Goal: Find specific page/section: Find specific page/section

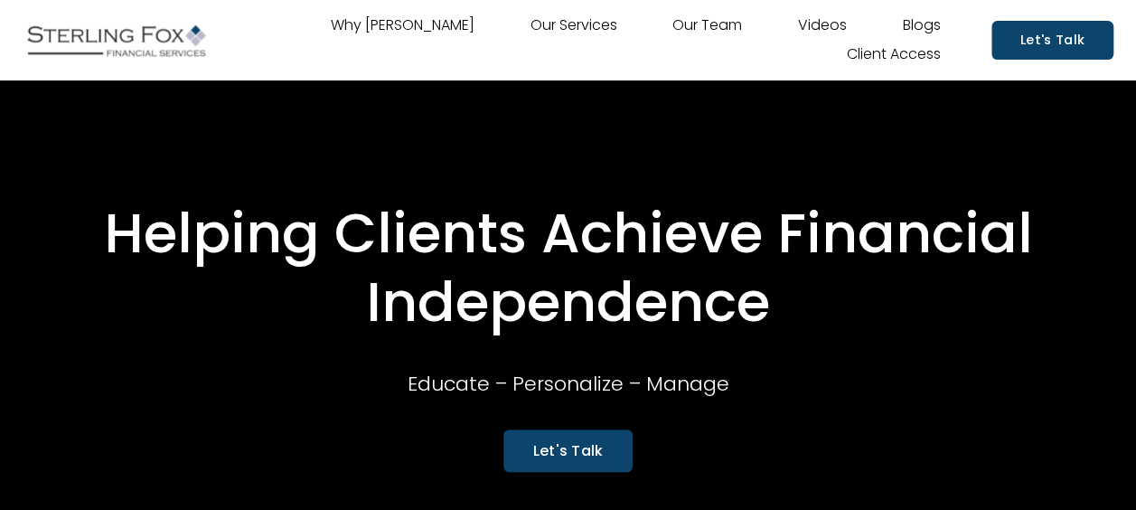
click at [371, 12] on link "Why [PERSON_NAME]" at bounding box center [403, 26] width 144 height 29
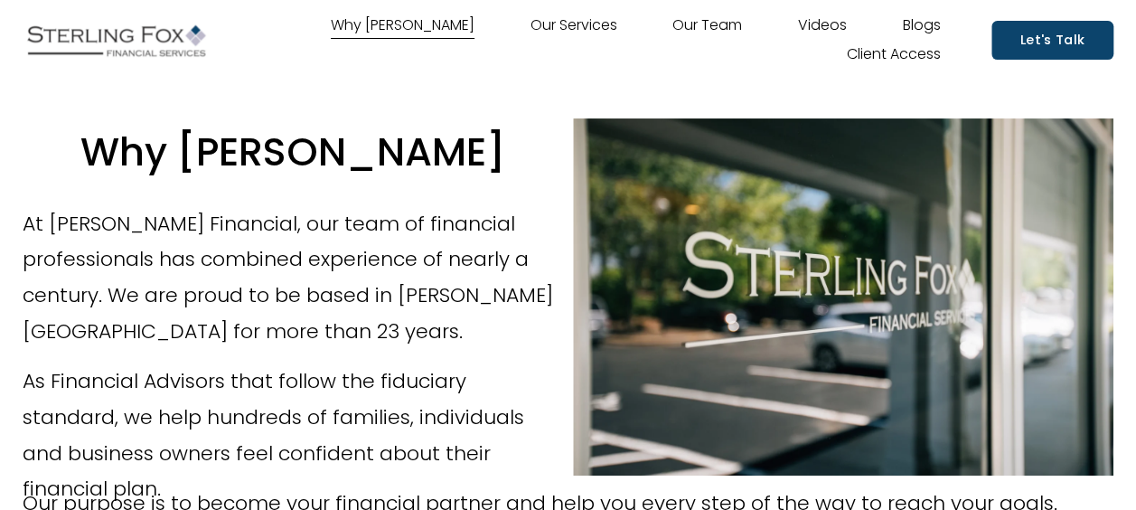
drag, startPoint x: 1084, startPoint y: 168, endPoint x: 1108, endPoint y: 168, distance: 24.4
click at [1108, 168] on div at bounding box center [843, 296] width 541 height 357
click at [558, 16] on link "Our Services" at bounding box center [574, 26] width 87 height 29
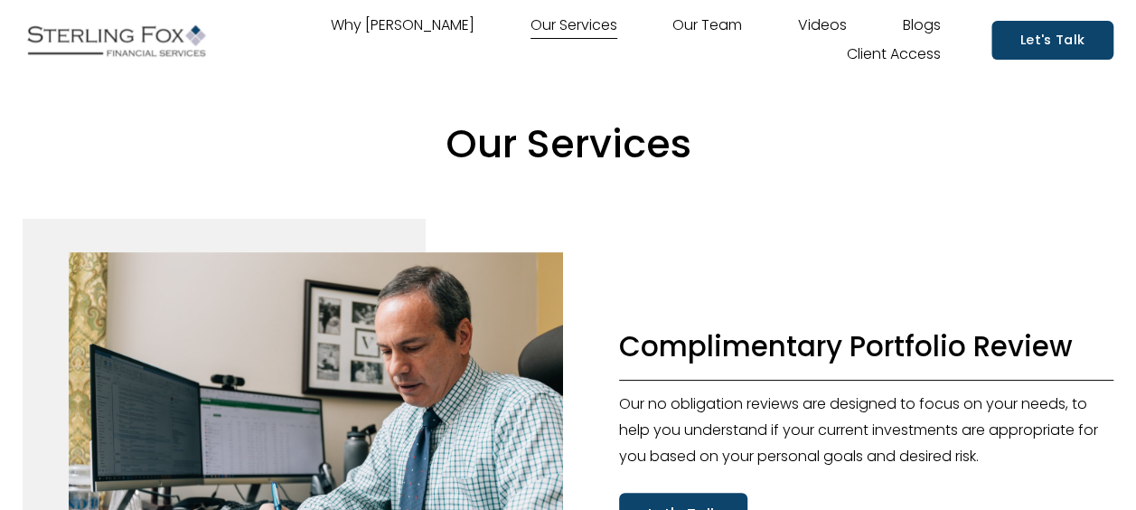
click at [702, 33] on link "Our Team" at bounding box center [708, 26] width 70 height 29
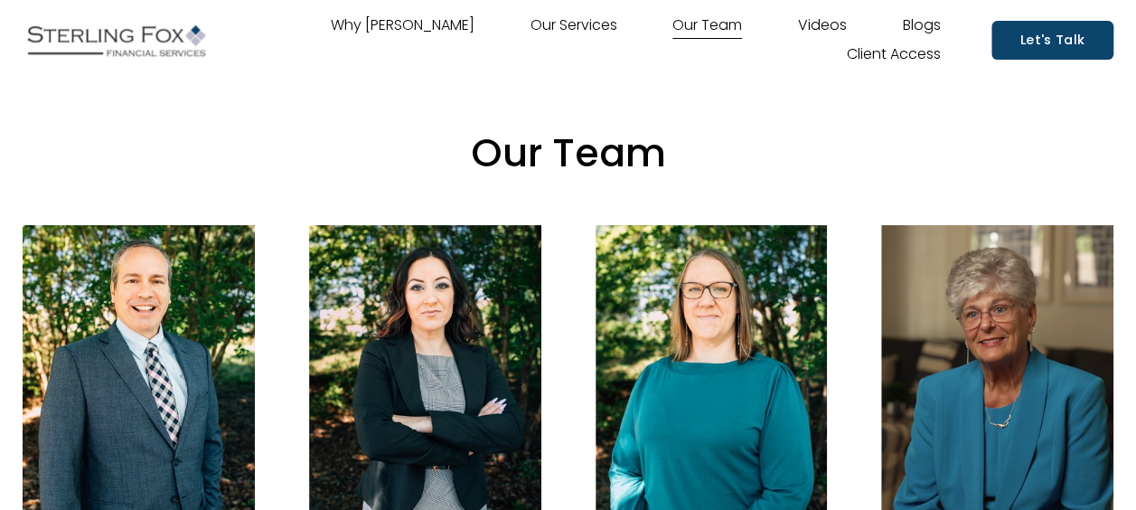
click at [1031, 40] on link "Let's Talk" at bounding box center [1053, 40] width 122 height 39
